Goal: Contribute content: Add original content to the website for others to see

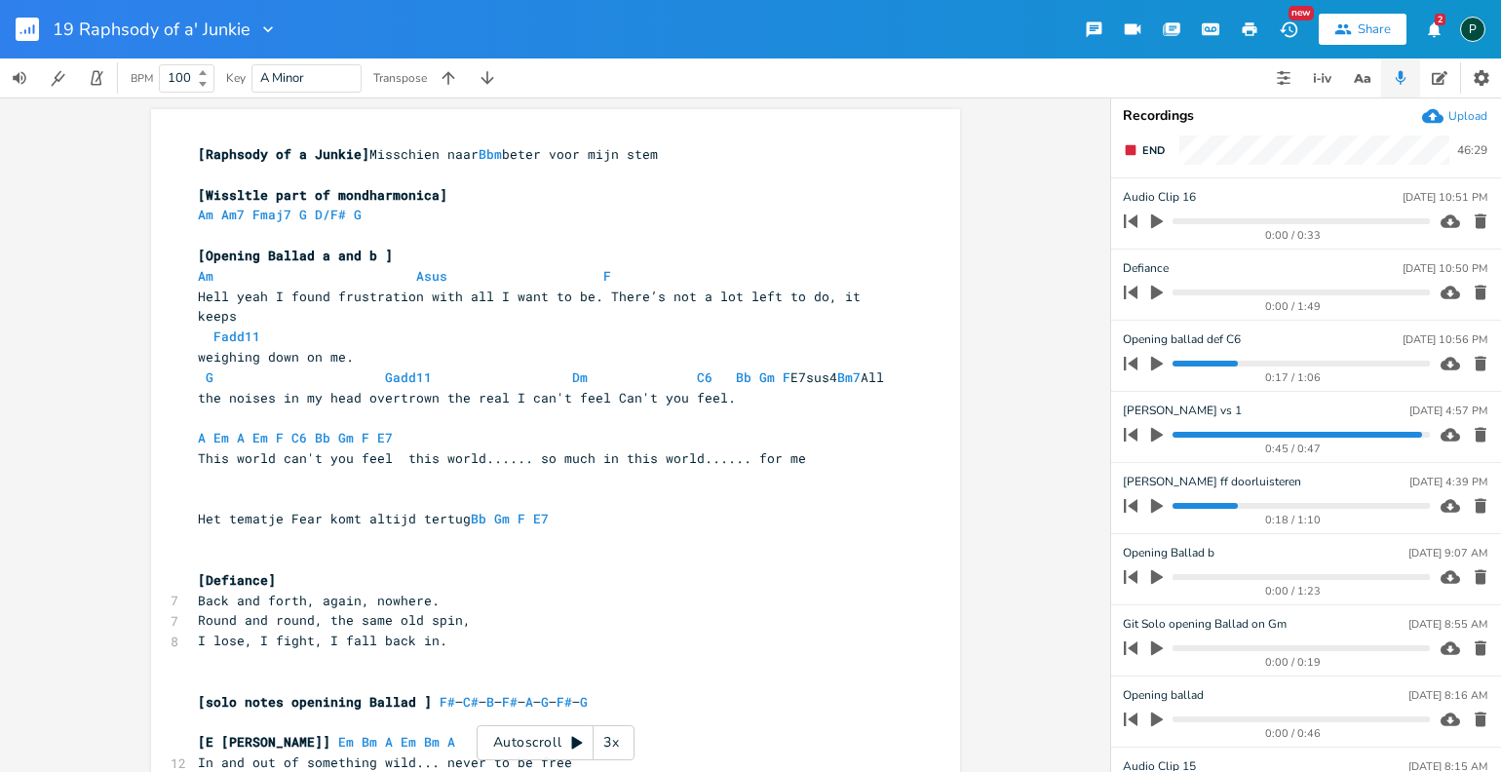
scroll to position [817, 0]
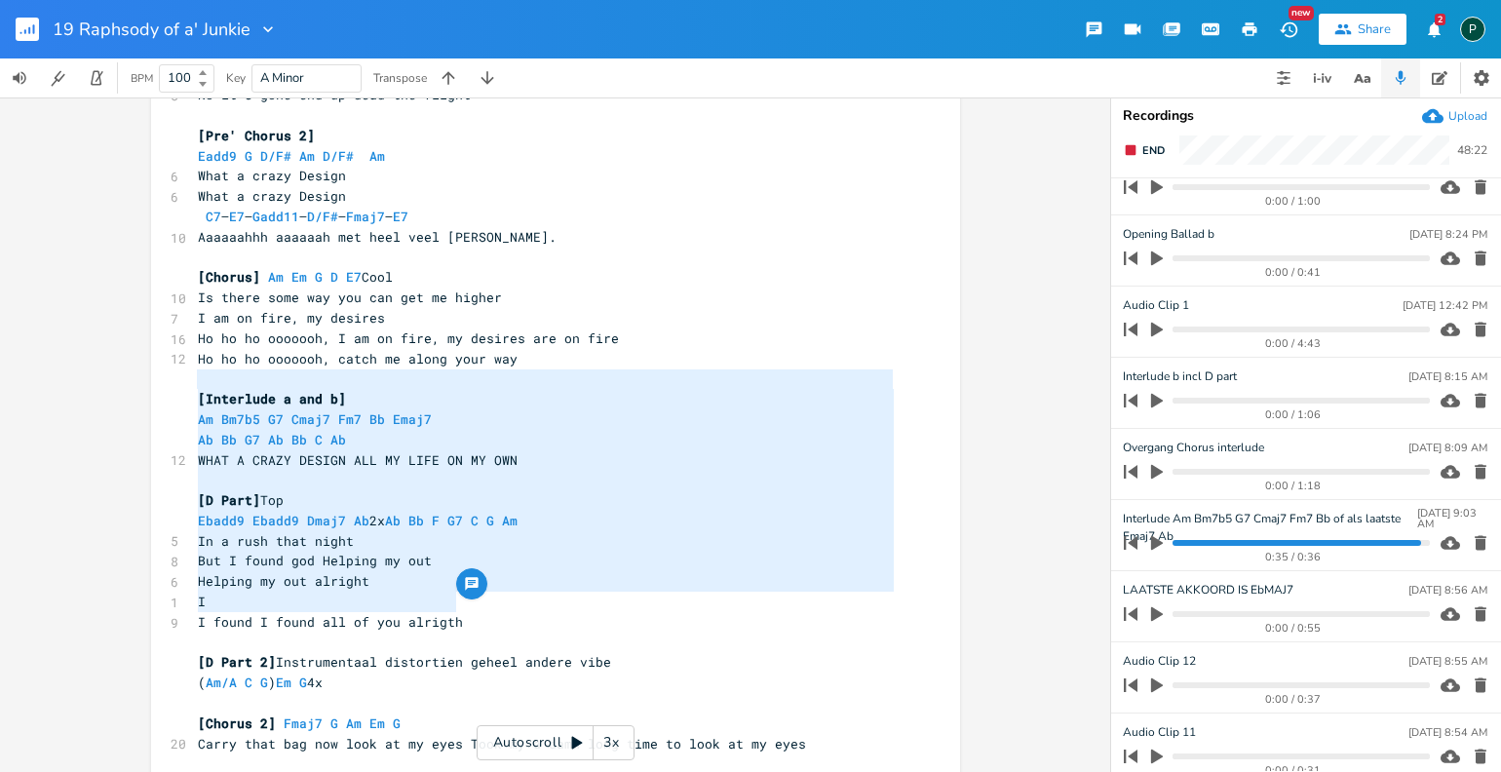
click at [1177, 544] on div "0:35 / 0:36" at bounding box center [1273, 542] width 313 height 31
click at [1176, 541] on progress at bounding box center [1300, 543] width 256 height 6
click at [1151, 543] on icon "button" at bounding box center [1157, 543] width 12 height 15
click at [1150, 543] on icon "button" at bounding box center [1157, 543] width 16 height 16
click at [512, 430] on pre "Ab Bb G7 Ab Bb C Ab" at bounding box center [546, 440] width 704 height 20
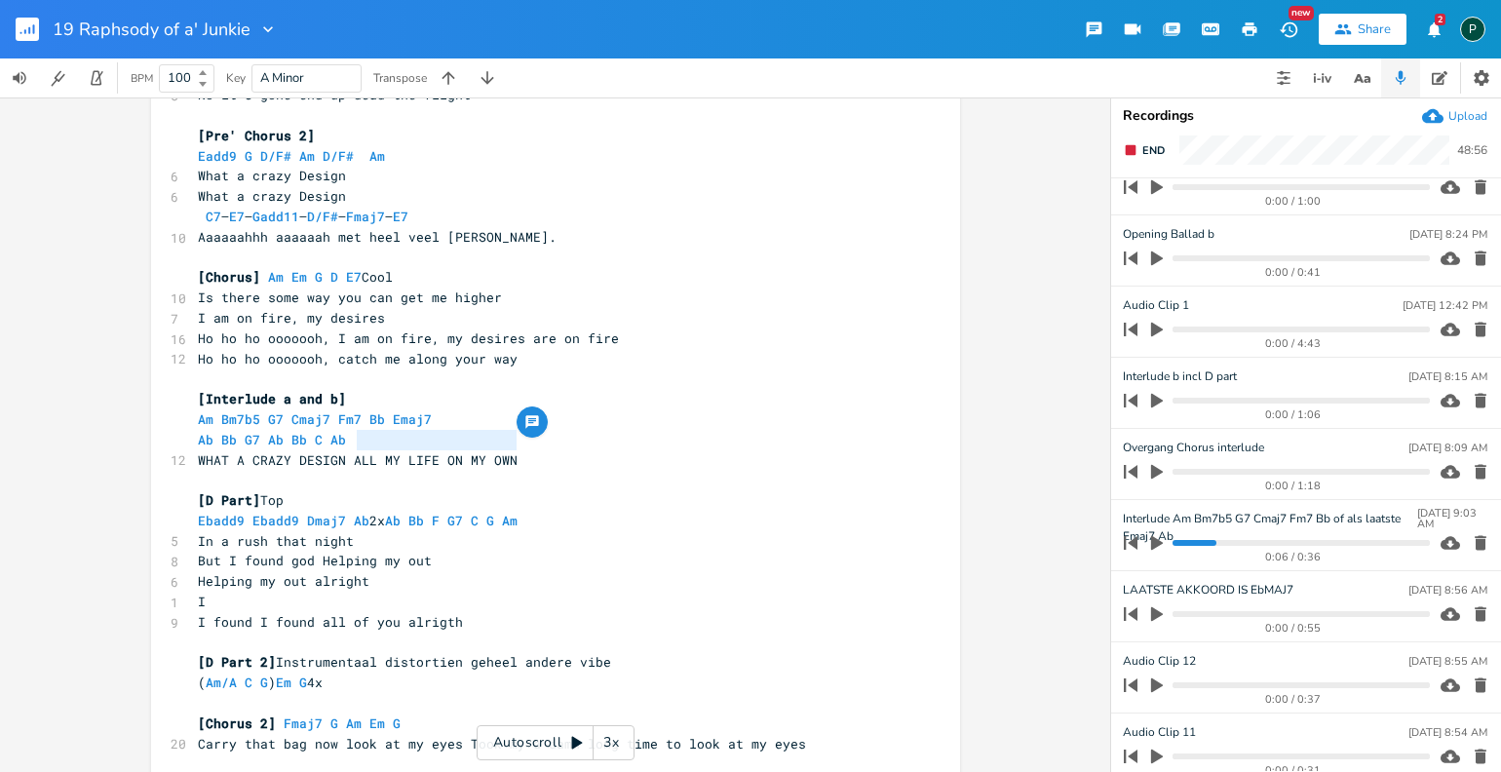
type textarea "ALL MY LIFE ON MY OWN"
drag, startPoint x: 513, startPoint y: 440, endPoint x: 344, endPoint y: 438, distance: 168.6
click at [344, 450] on pre "WHAT A CRAZY DESIGN ALL MY LIFE ON MY OWN" at bounding box center [546, 460] width 704 height 20
click at [344, 451] on span "WHAT A CRAZY DESIGN ALL MY LIFE ON MY OWN" at bounding box center [358, 460] width 320 height 18
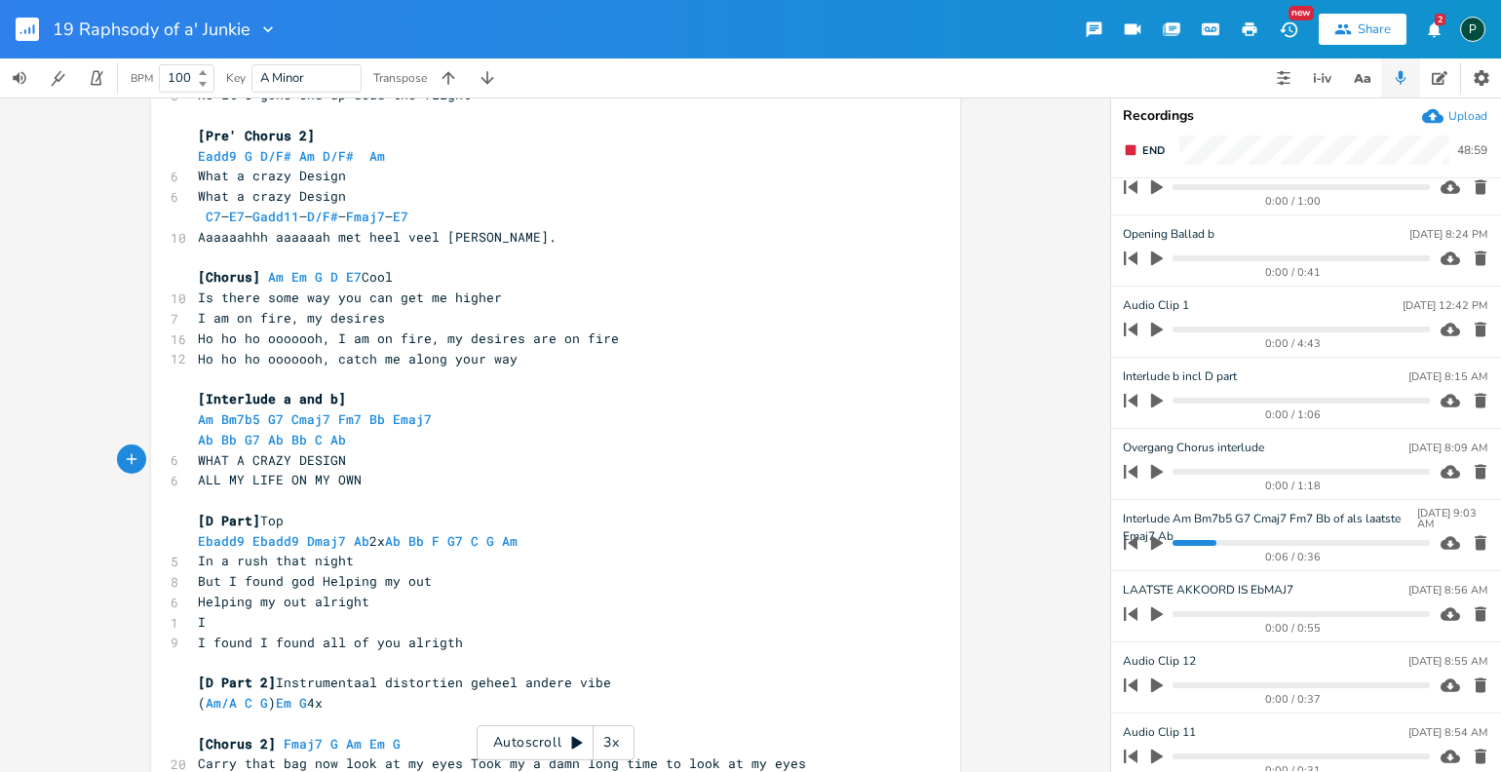
click at [277, 490] on pre "​" at bounding box center [546, 500] width 704 height 20
click at [281, 471] on span "ALL MY LIFE ON MY OWN" at bounding box center [280, 480] width 164 height 18
click at [381, 470] on pre "ALL MY LIFE ON MY OWN" at bounding box center [546, 480] width 704 height 20
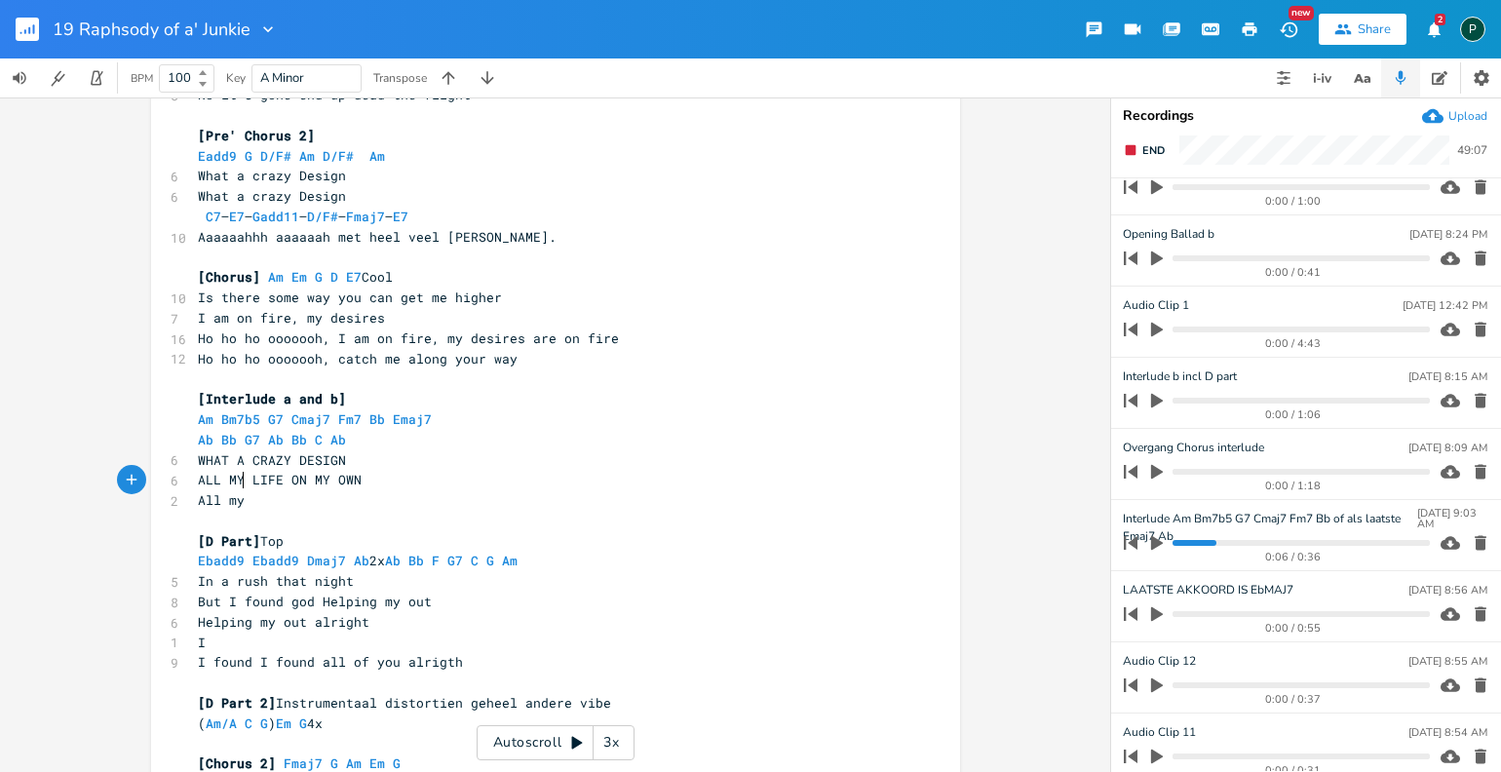
scroll to position [0, 40]
type textarea "All my"
type textarea "this time What a life"
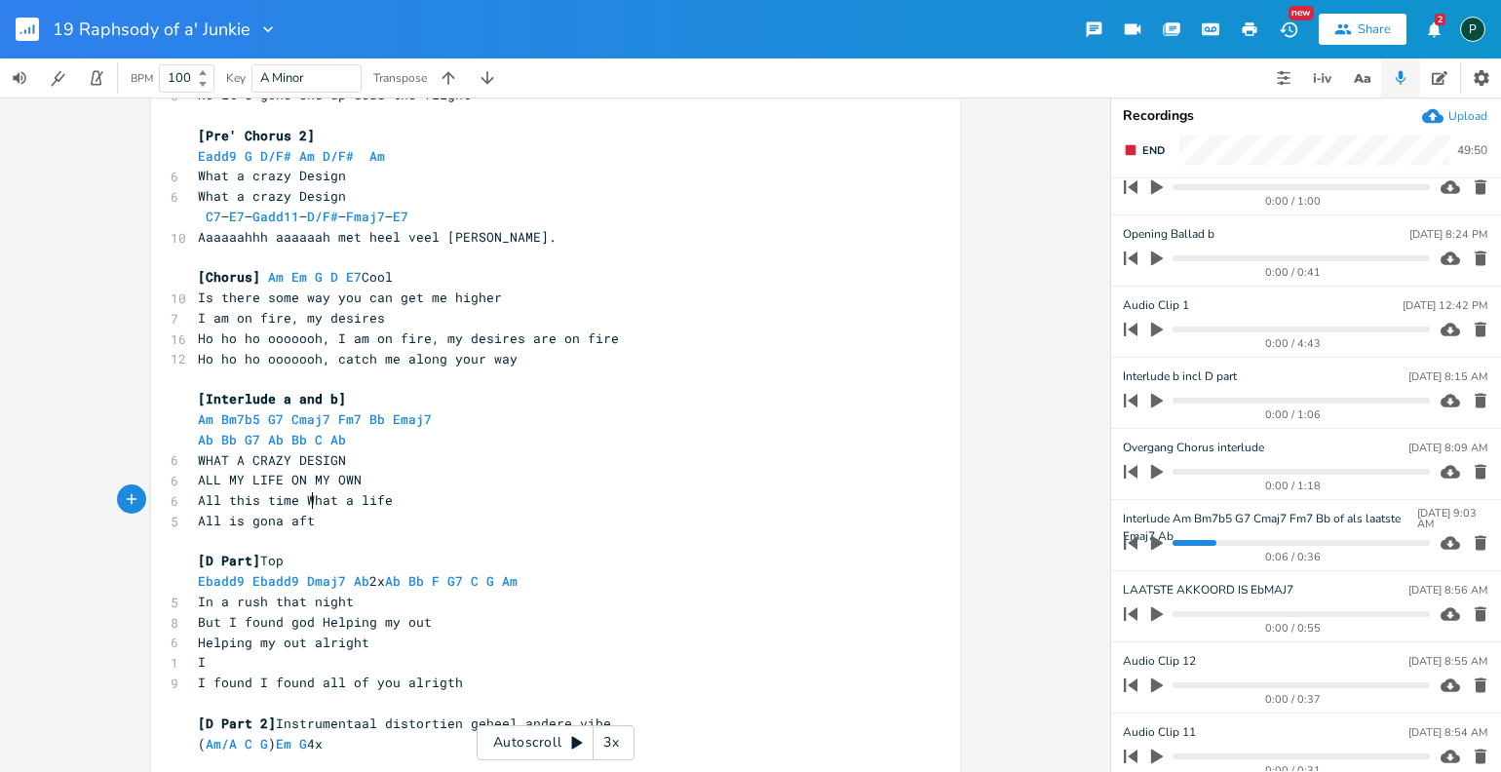
scroll to position [0, 98]
type textarea "All is gona aft4re"
type textarea "et"
type textarea "er all"
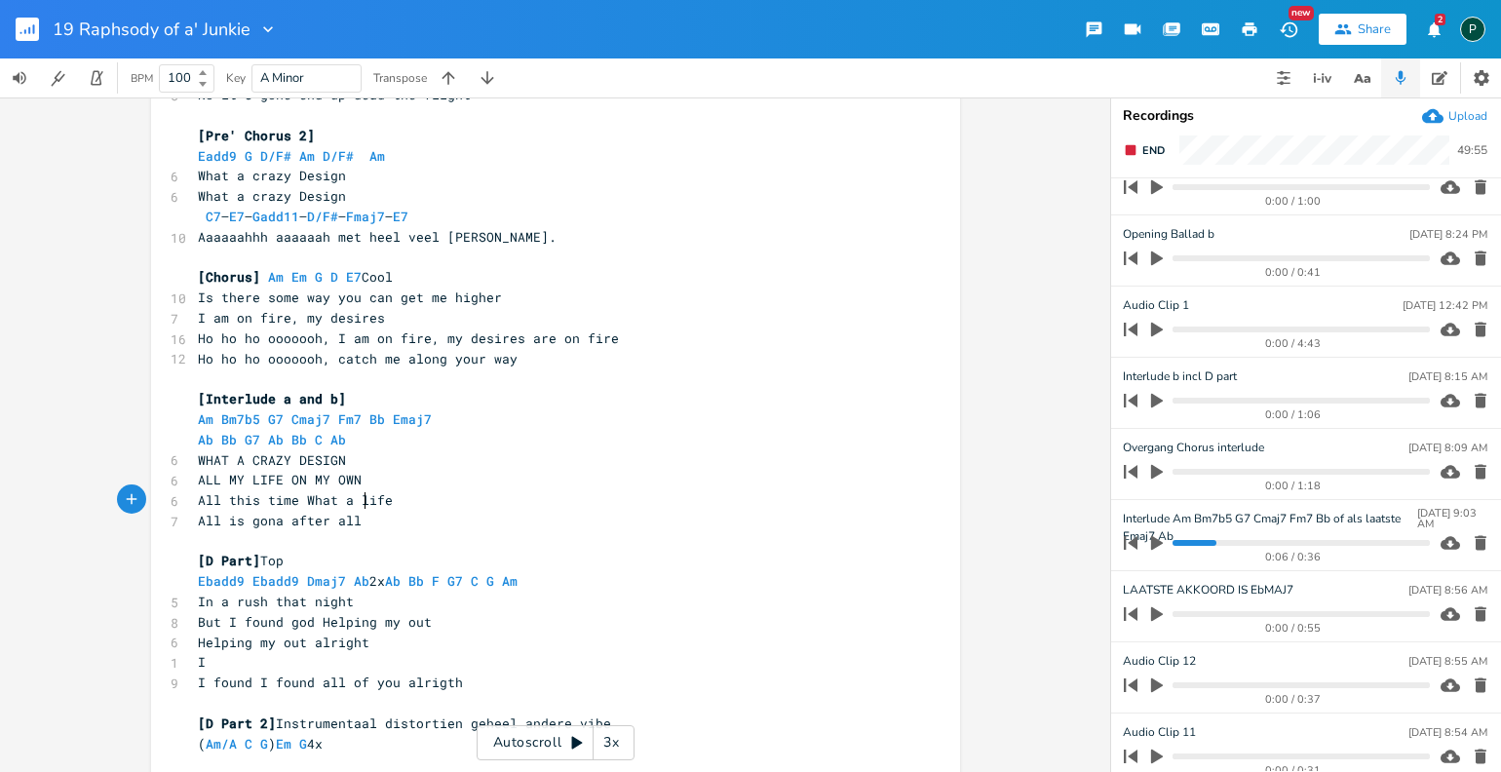
scroll to position [0, 30]
click at [431, 409] on pre "Am Bm7b5 G7 Cmaj7 Fm7 Bb Emaj7" at bounding box center [546, 419] width 704 height 20
click at [1273, 540] on progress at bounding box center [1300, 543] width 256 height 6
click at [1157, 537] on icon "button" at bounding box center [1157, 543] width 18 height 18
click at [1157, 537] on icon "button" at bounding box center [1157, 543] width 16 height 16
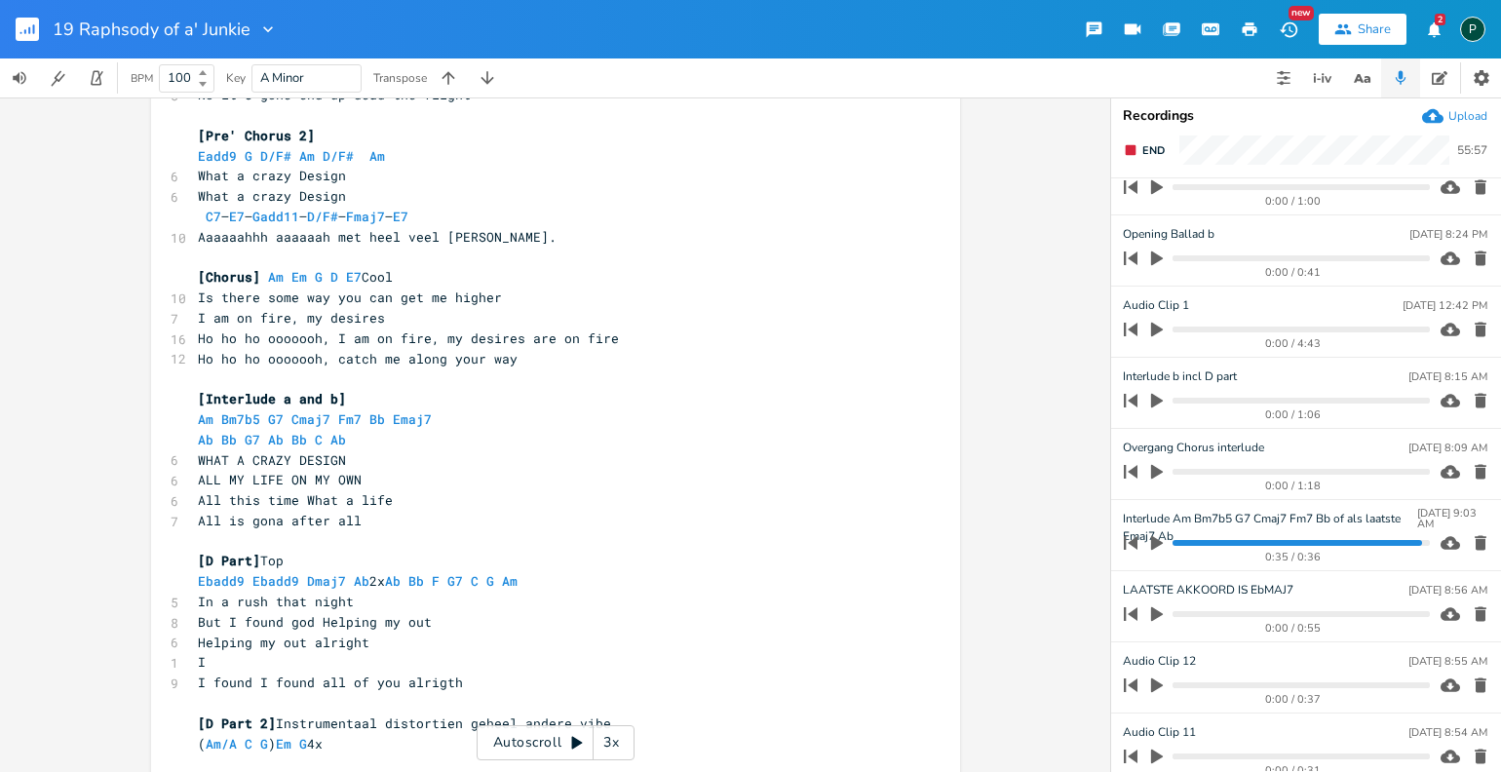
click at [204, 652] on pre "I" at bounding box center [546, 662] width 704 height 20
type textarea "Difficult it's a fight"
type textarea "Looks like some"
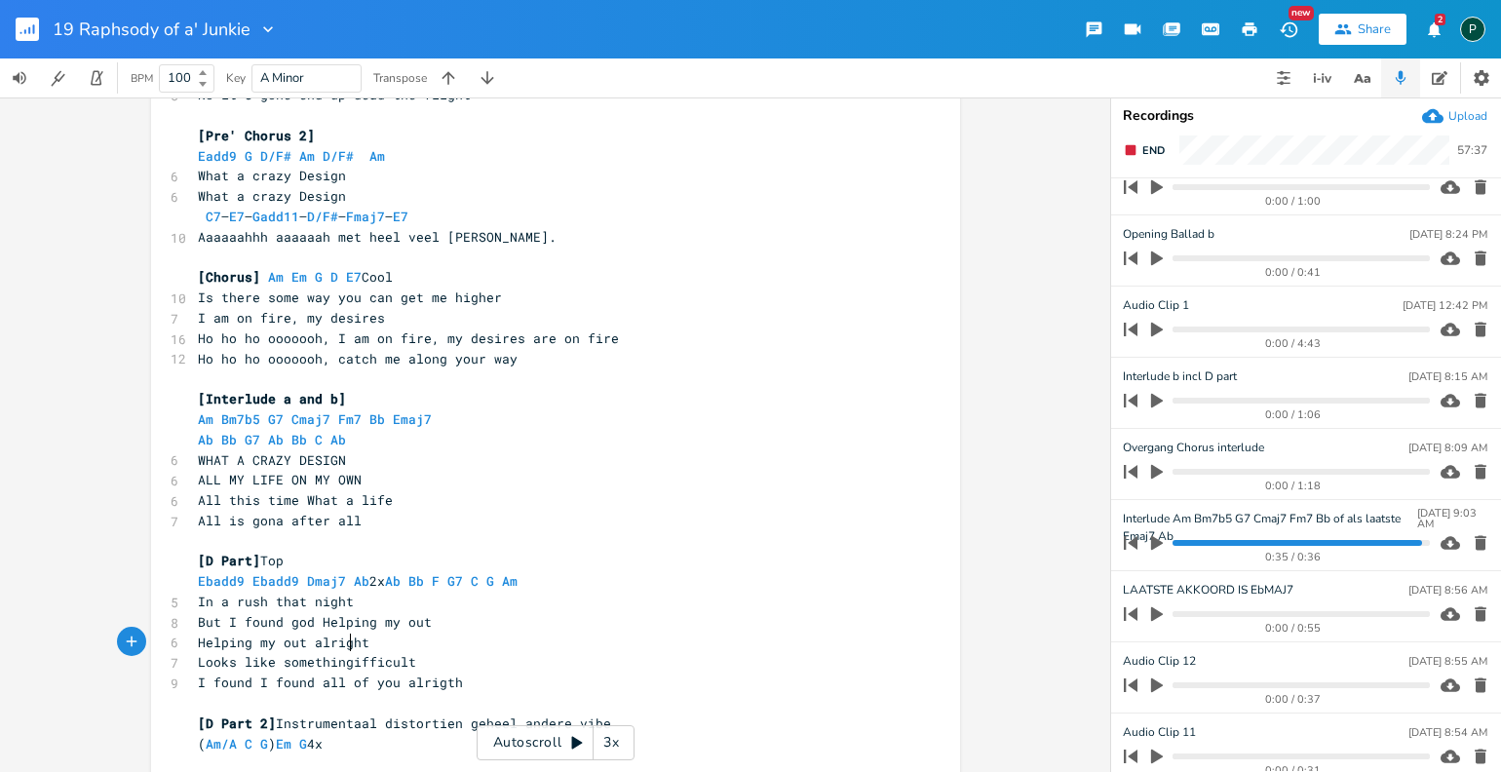
scroll to position [0, 31]
type textarea "thing d"
type textarea ", but when your on your n"
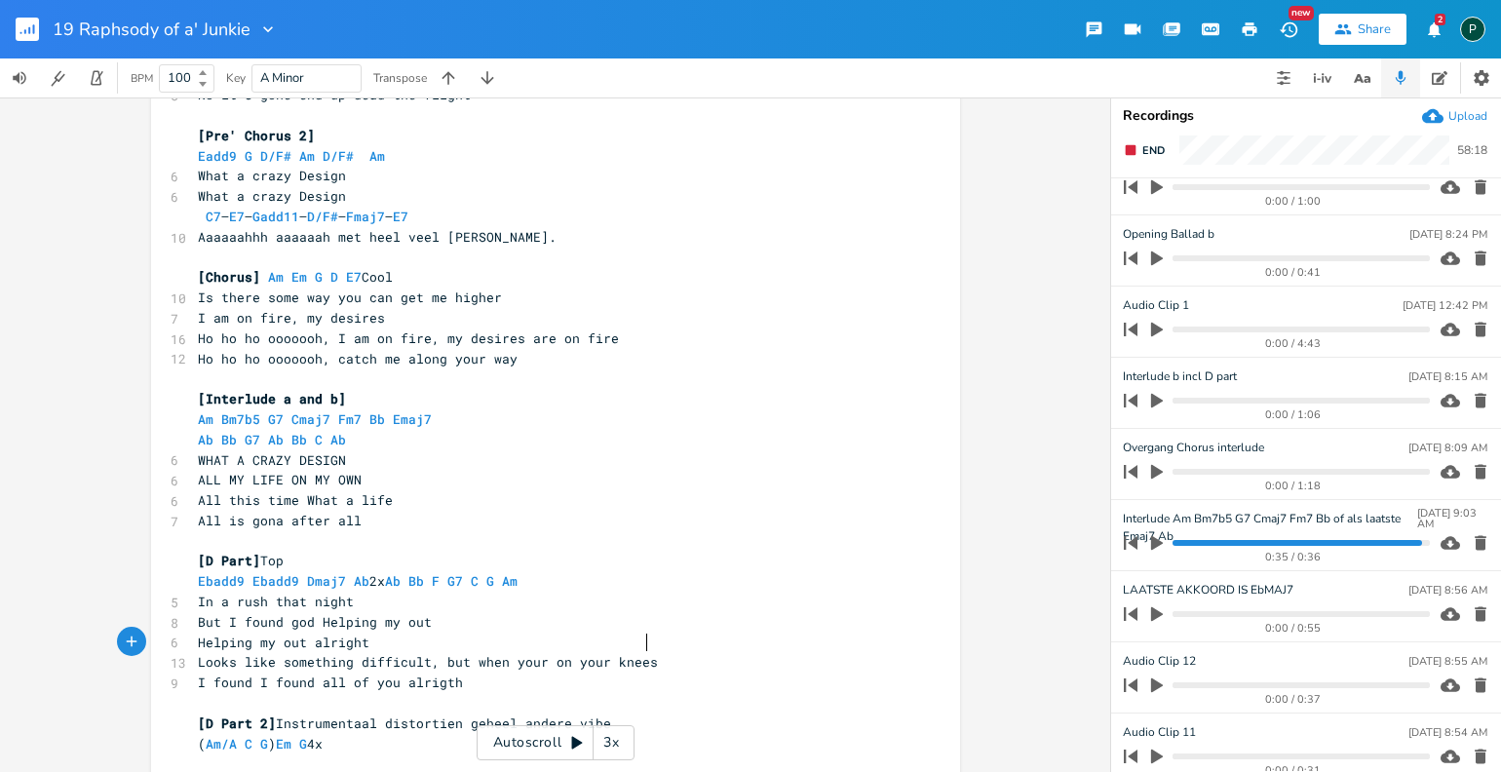
type textarea "knees"
drag, startPoint x: 347, startPoint y: 582, endPoint x: 268, endPoint y: 581, distance: 78.9
click at [268, 592] on span "In a rush that night" at bounding box center [276, 601] width 156 height 18
type textarea "and a fight"
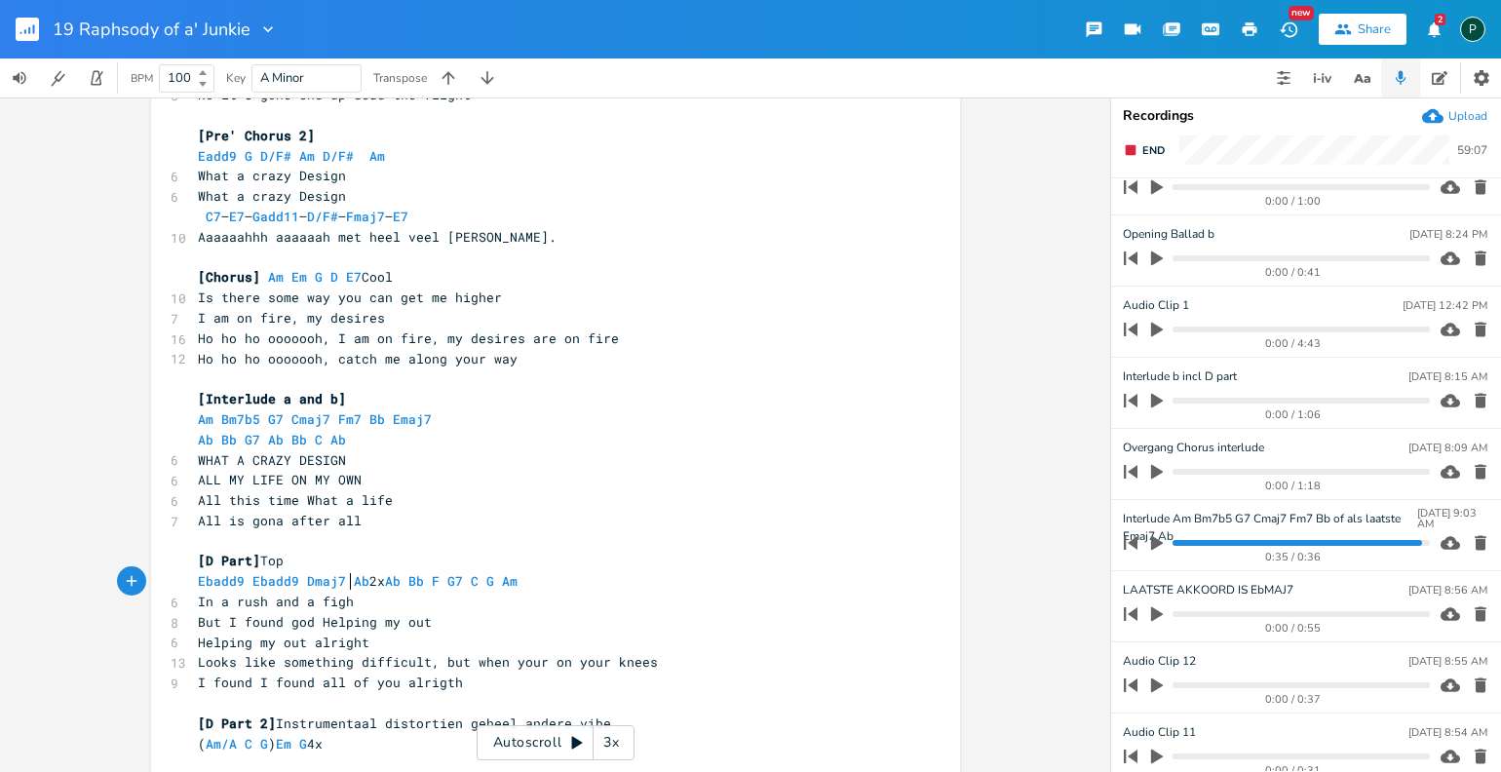
scroll to position [0, 60]
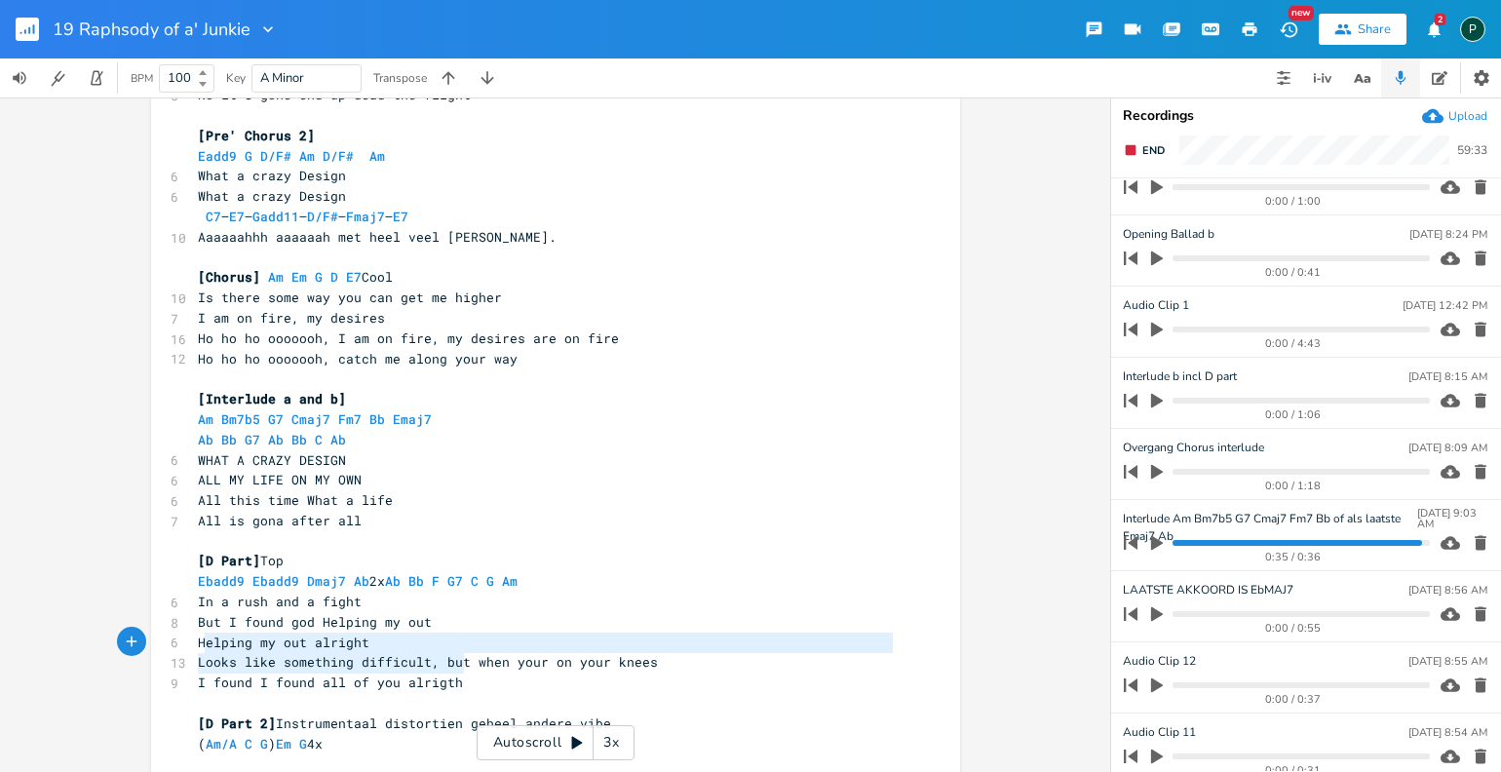
drag, startPoint x: 469, startPoint y: 669, endPoint x: 246, endPoint y: 655, distance: 223.6
click at [246, 672] on pre "I found I found all of you alrigth" at bounding box center [546, 682] width 704 height 20
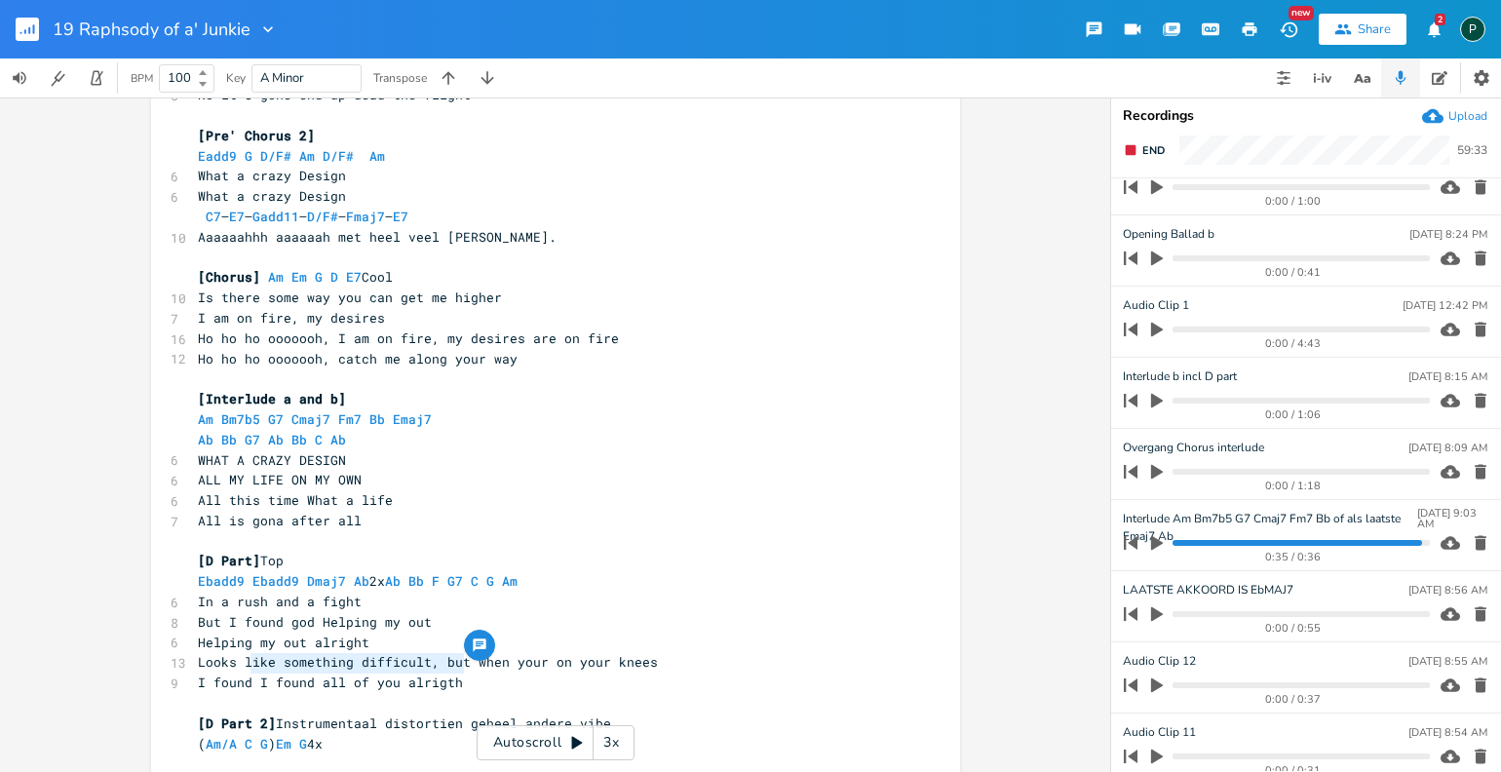
type textarea "I found all of you alrigth"
click at [246, 673] on span "I found I found all of you alrigth" at bounding box center [330, 682] width 265 height 18
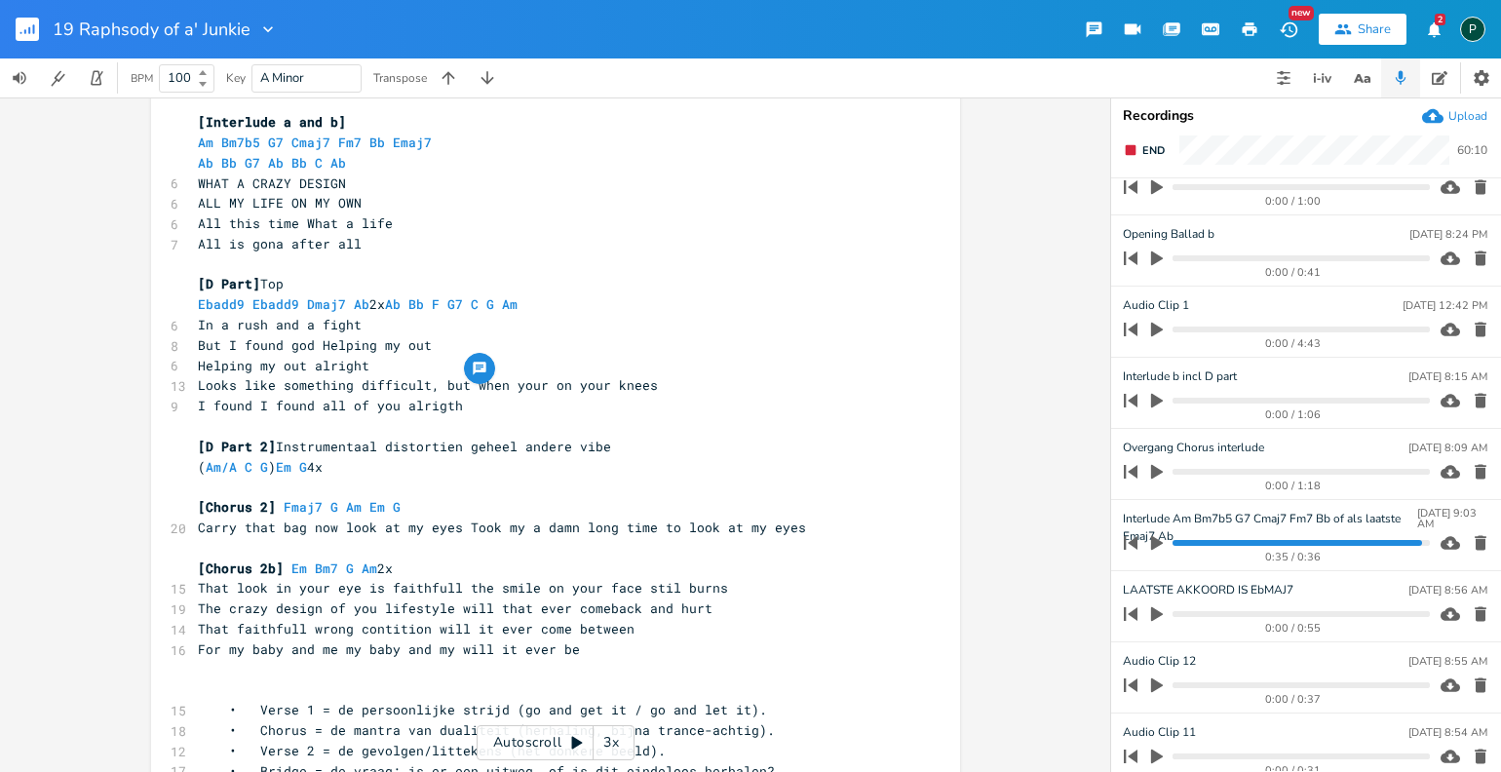
scroll to position [1919, 0]
click at [501, 414] on pre "​" at bounding box center [546, 424] width 704 height 20
type textarea "alright"
drag, startPoint x: 358, startPoint y: 342, endPoint x: 302, endPoint y: 344, distance: 55.6
click at [302, 355] on span "Helping my out alright" at bounding box center [284, 364] width 172 height 18
